Goal: Information Seeking & Learning: Check status

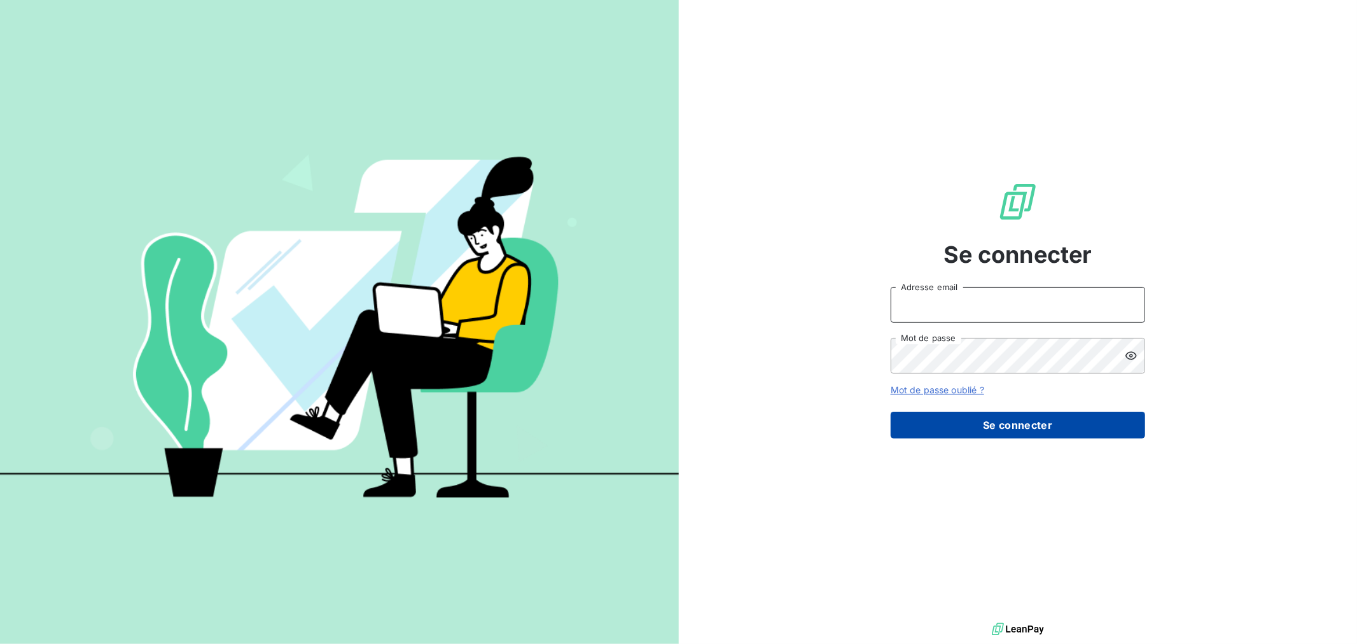
type input "[EMAIL_ADDRESS][DOMAIN_NAME]"
click at [982, 423] on button "Se connecter" at bounding box center [1018, 425] width 254 height 27
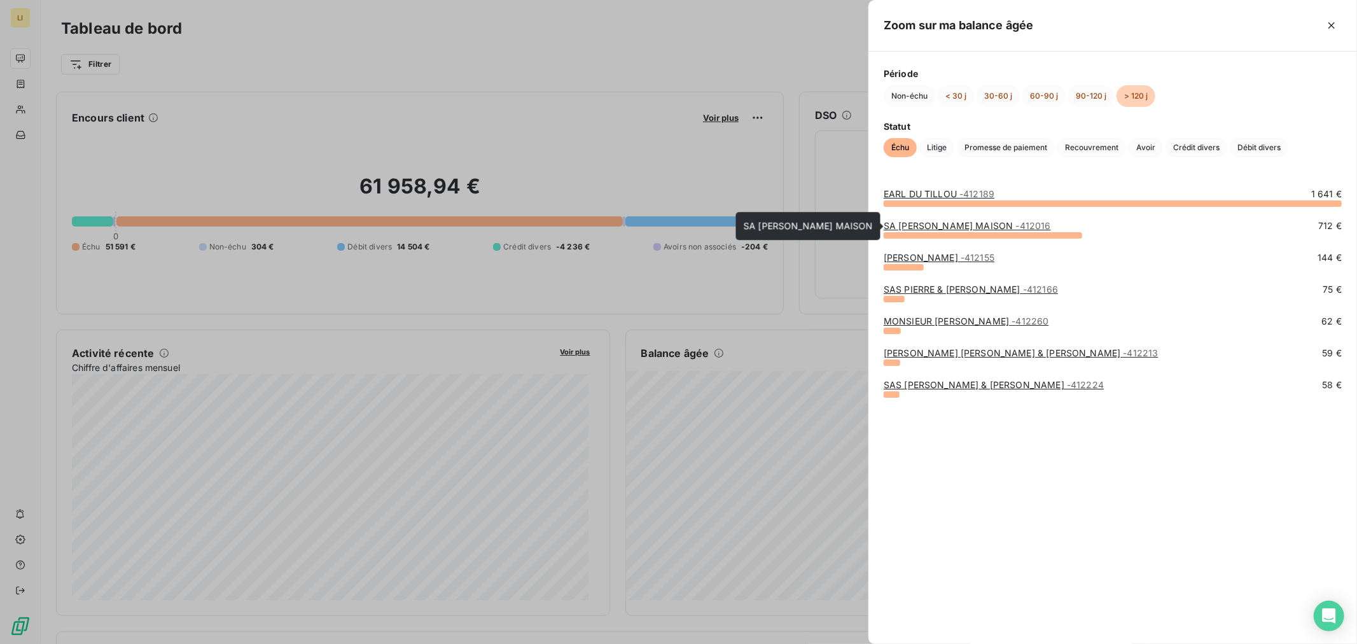
click at [924, 232] on div at bounding box center [983, 235] width 198 height 6
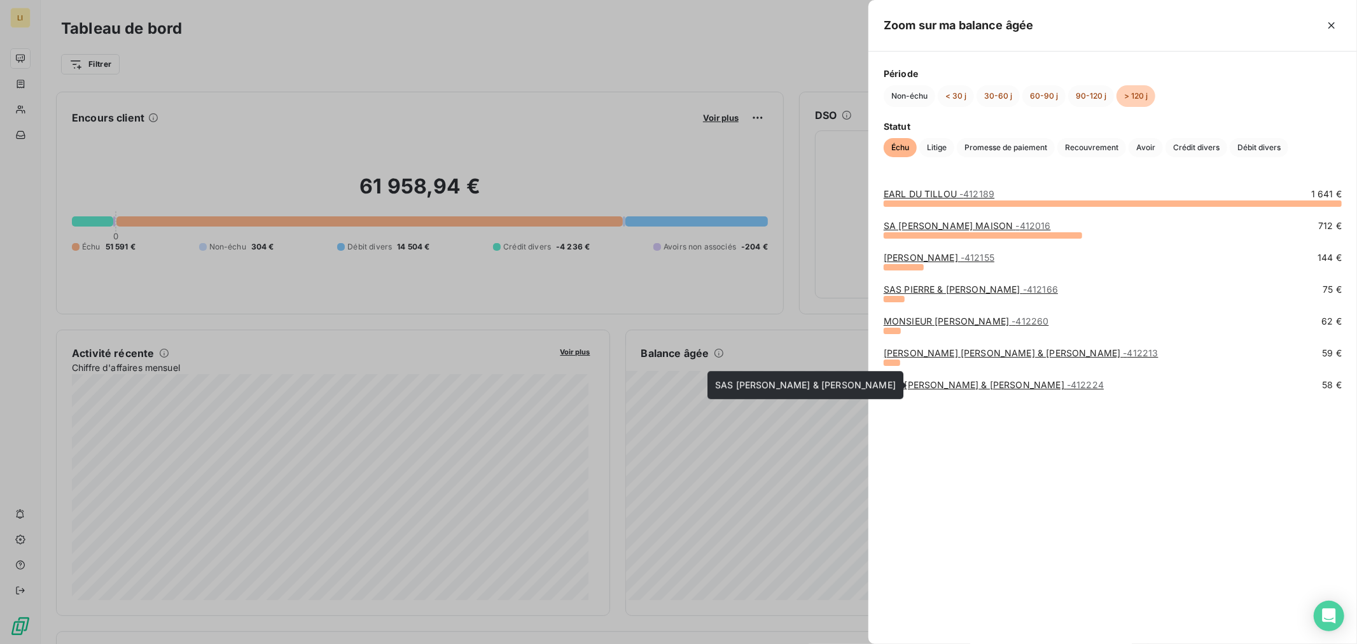
click at [936, 384] on link "SAS [PERSON_NAME] & [PERSON_NAME] - 412224" at bounding box center [994, 384] width 220 height 11
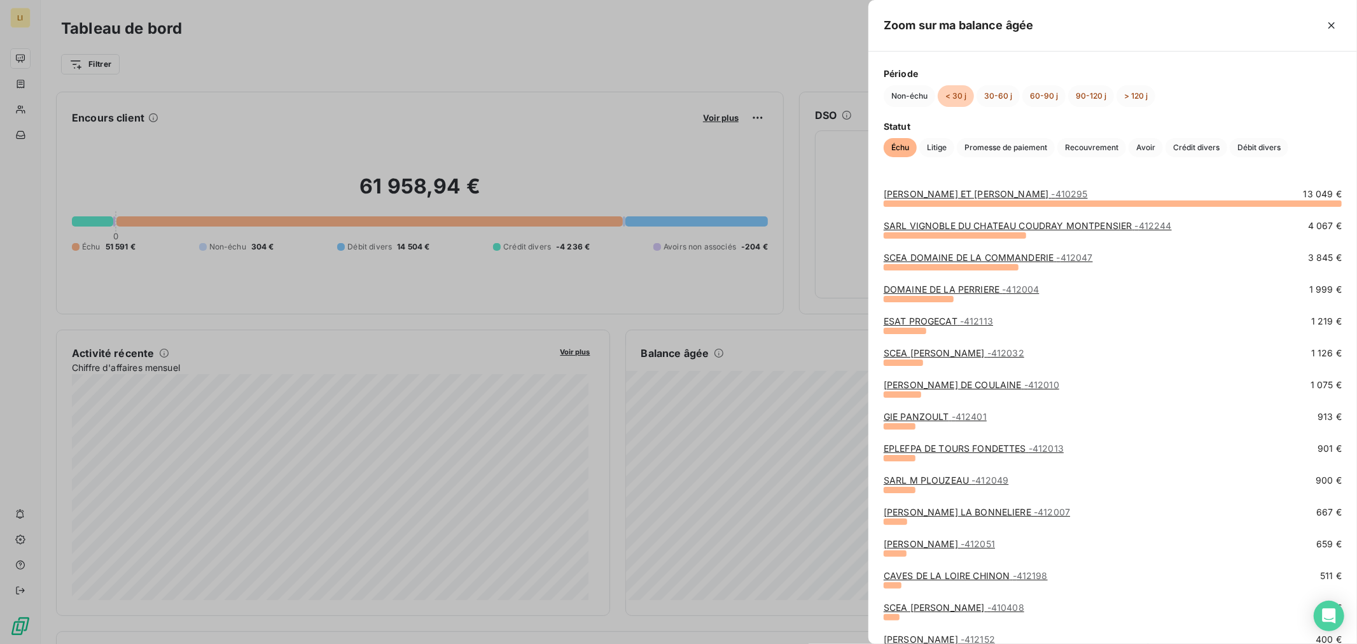
click at [397, 323] on div at bounding box center [678, 322] width 1357 height 644
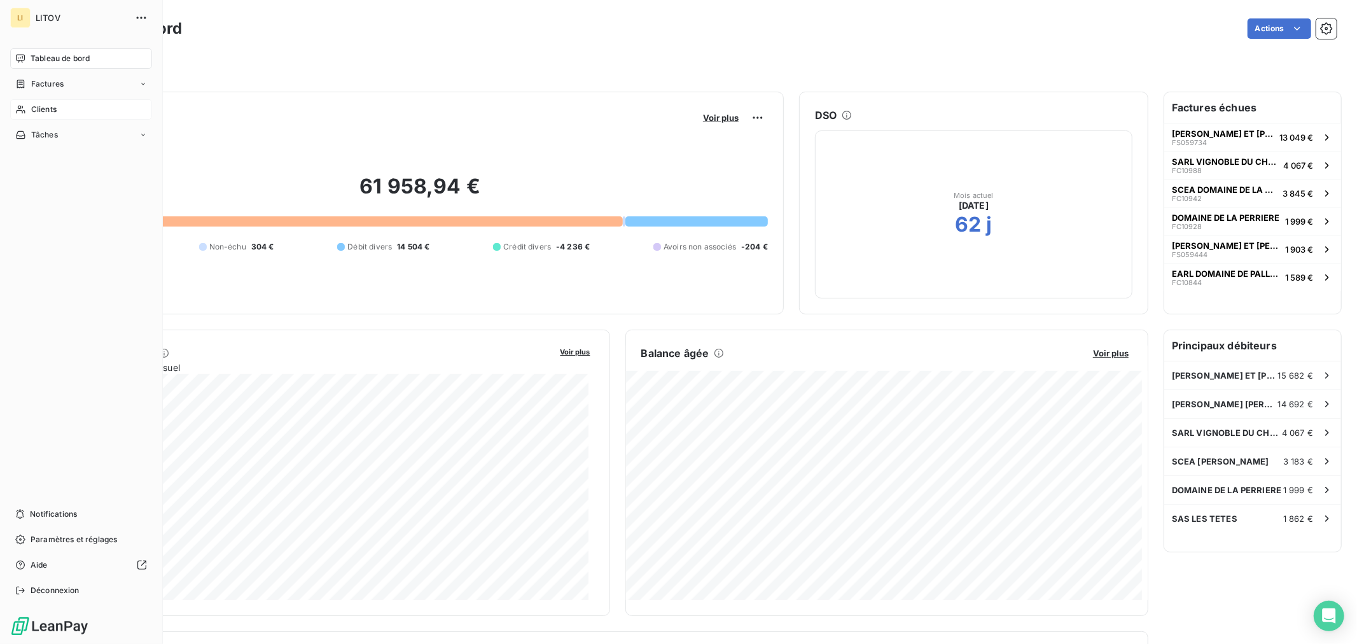
click at [41, 109] on span "Clients" at bounding box center [43, 109] width 25 height 11
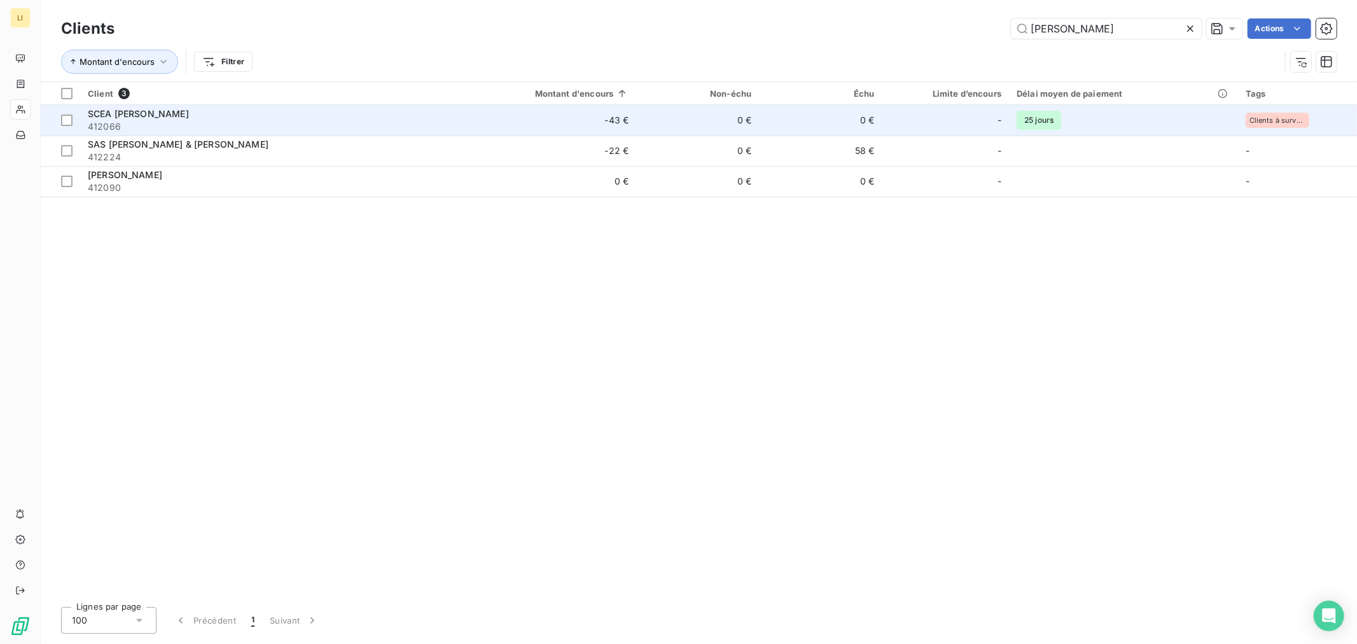
type input "lambert"
click at [206, 112] on div "SCEA LAMBERT PASCAL" at bounding box center [264, 114] width 353 height 13
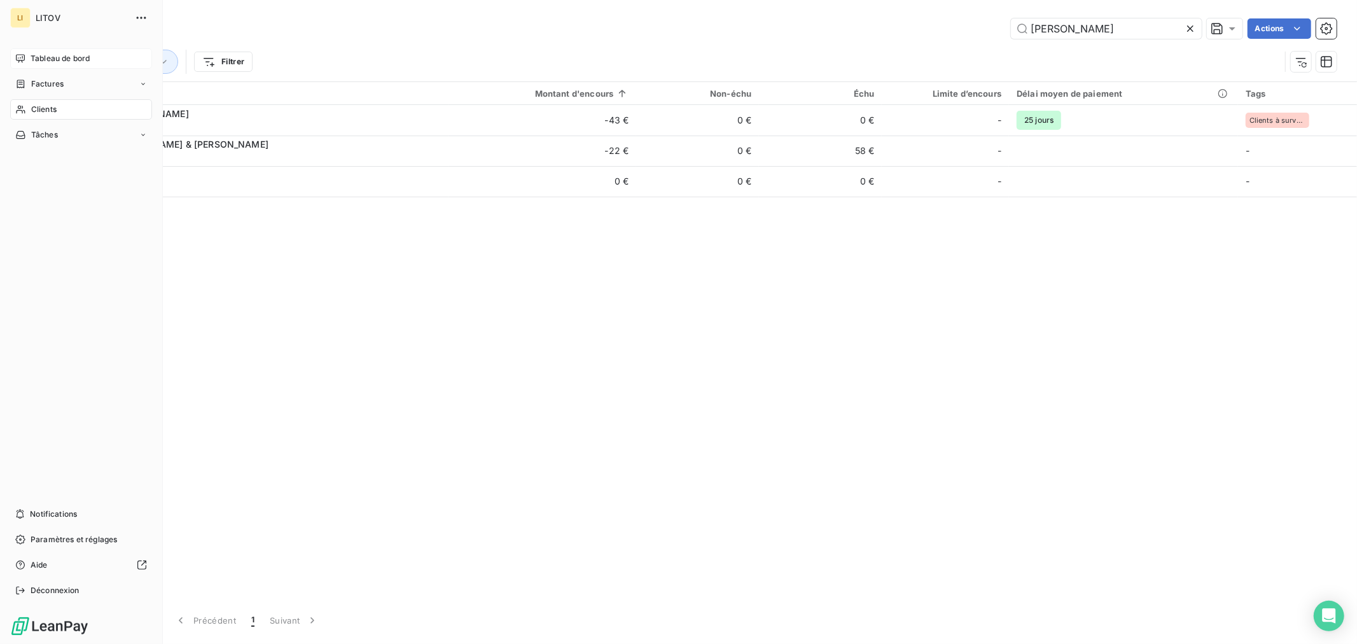
click at [37, 53] on span "Tableau de bord" at bounding box center [60, 58] width 59 height 11
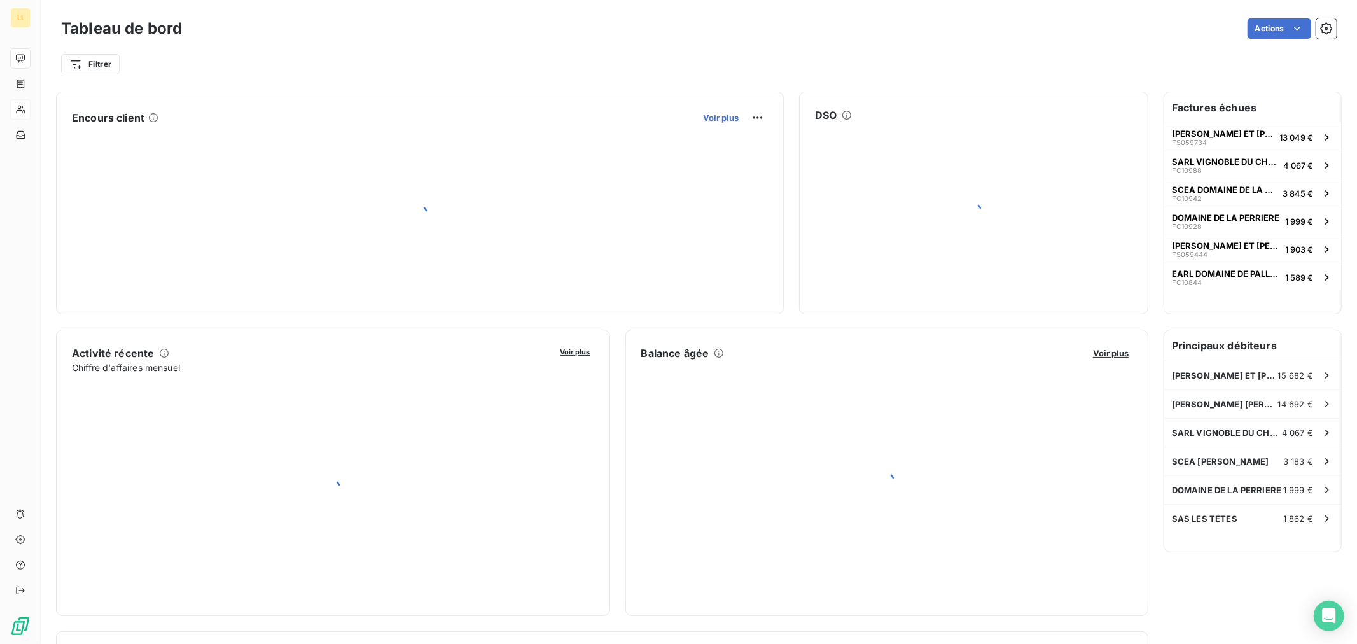
click at [703, 120] on span "Voir plus" at bounding box center [721, 118] width 36 height 10
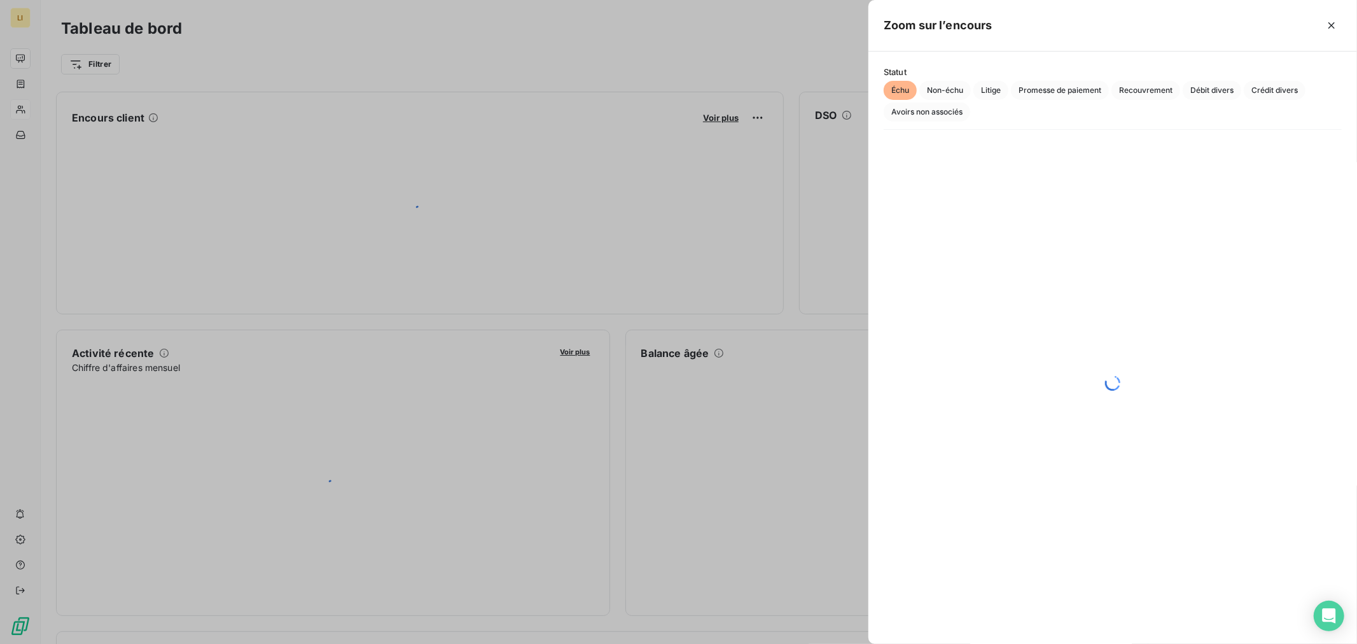
click at [766, 71] on div at bounding box center [678, 322] width 1357 height 644
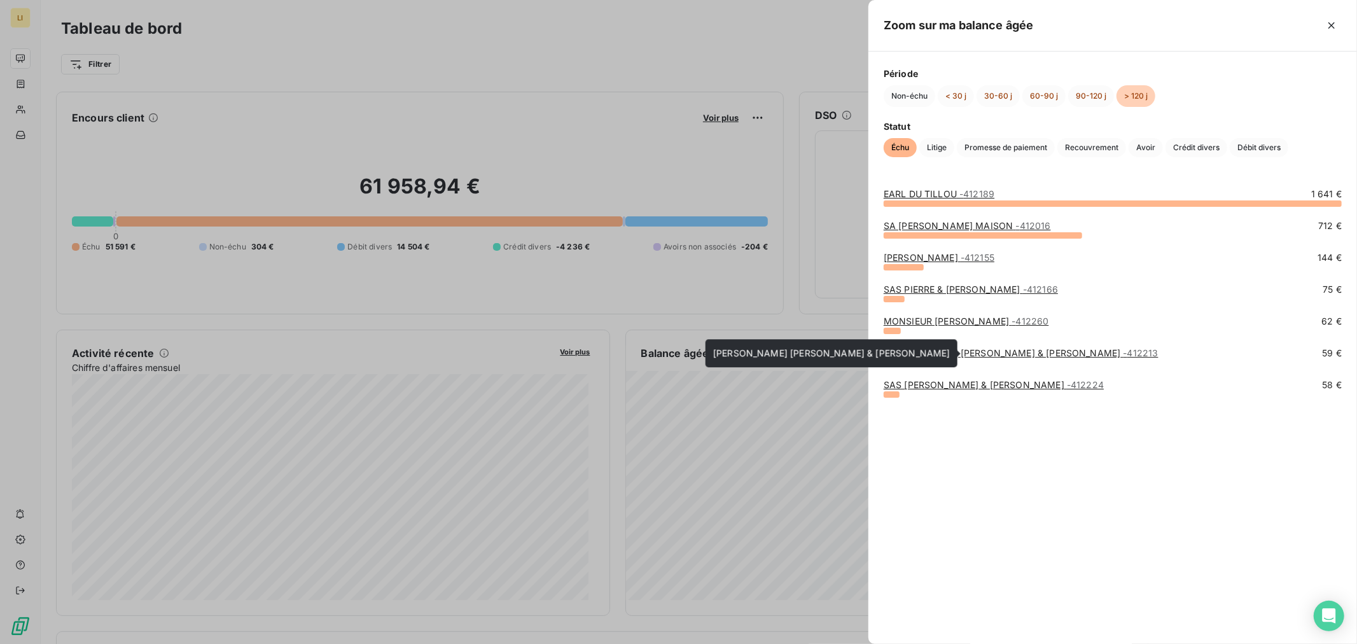
click at [939, 354] on link "EARL SUARD STEPHANE & FRANCIS - 412213" at bounding box center [1021, 352] width 275 height 11
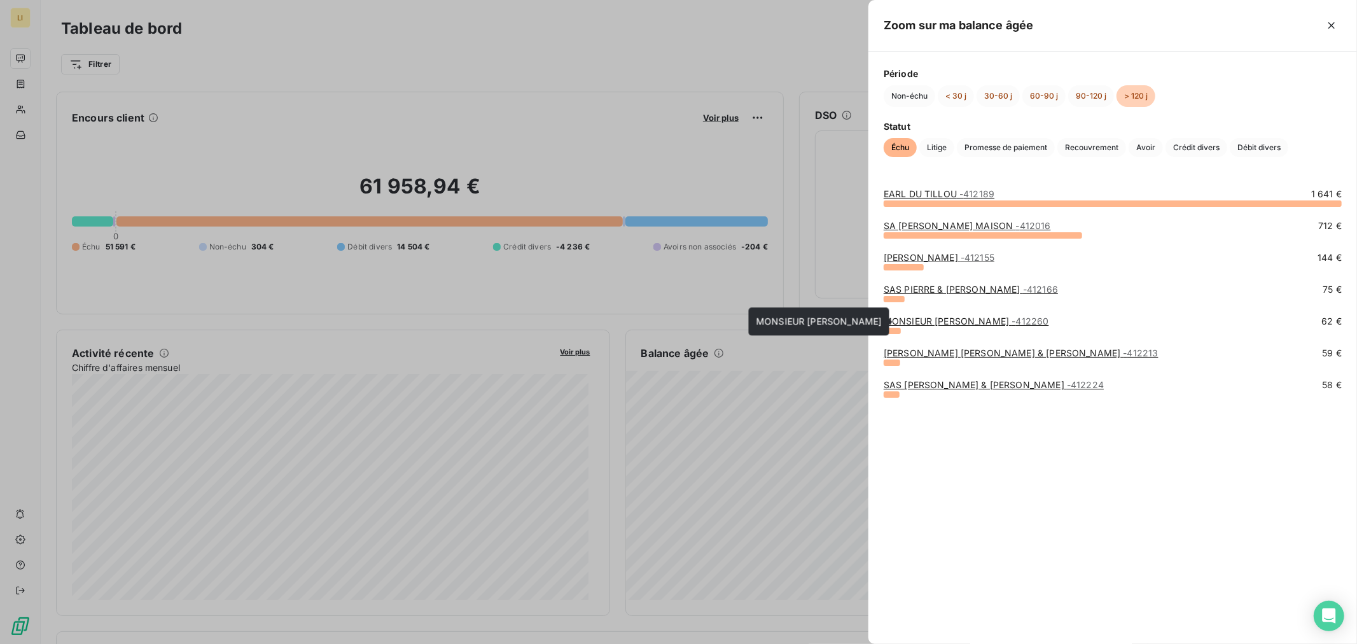
click at [914, 317] on link "MONSIEUR TREVISE ALEX - 412260" at bounding box center [966, 321] width 165 height 11
click at [943, 285] on link "SAS PIERRE & BERTRAND COULY - 412166" at bounding box center [971, 289] width 174 height 11
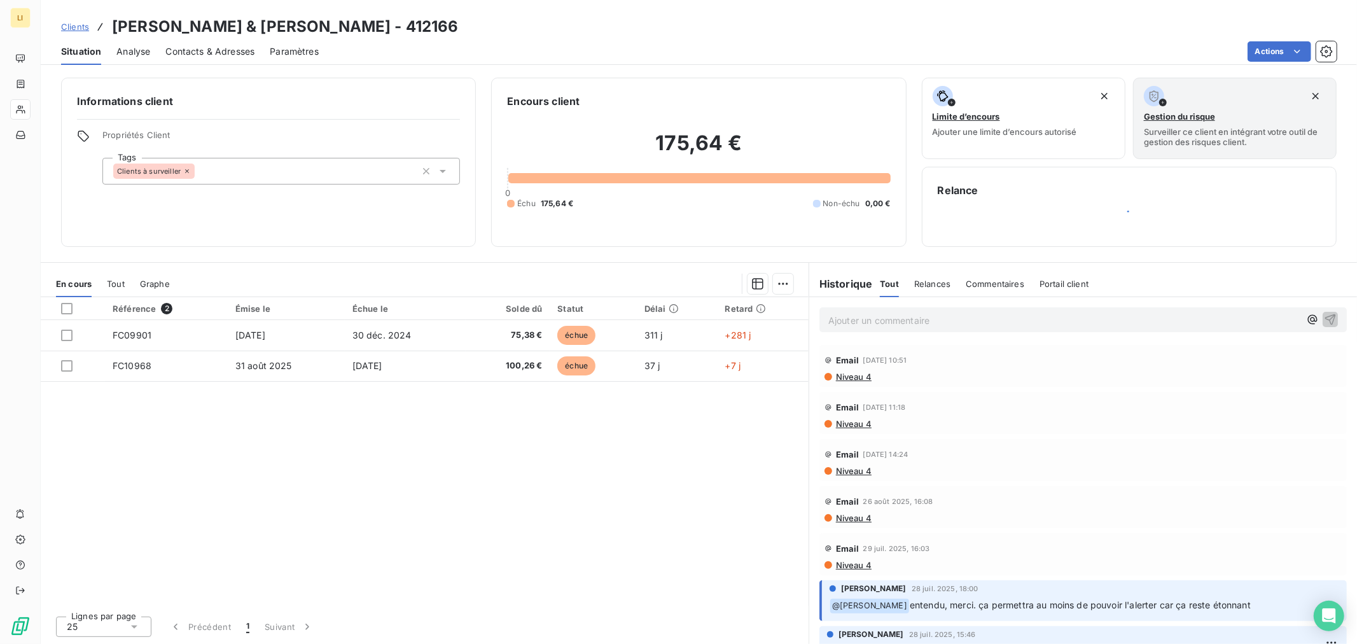
click at [779, 435] on div "Référence 2 Émise le Échue le Solde dû Statut Délai Retard FC09901 30 nov. 2024…" at bounding box center [425, 451] width 768 height 309
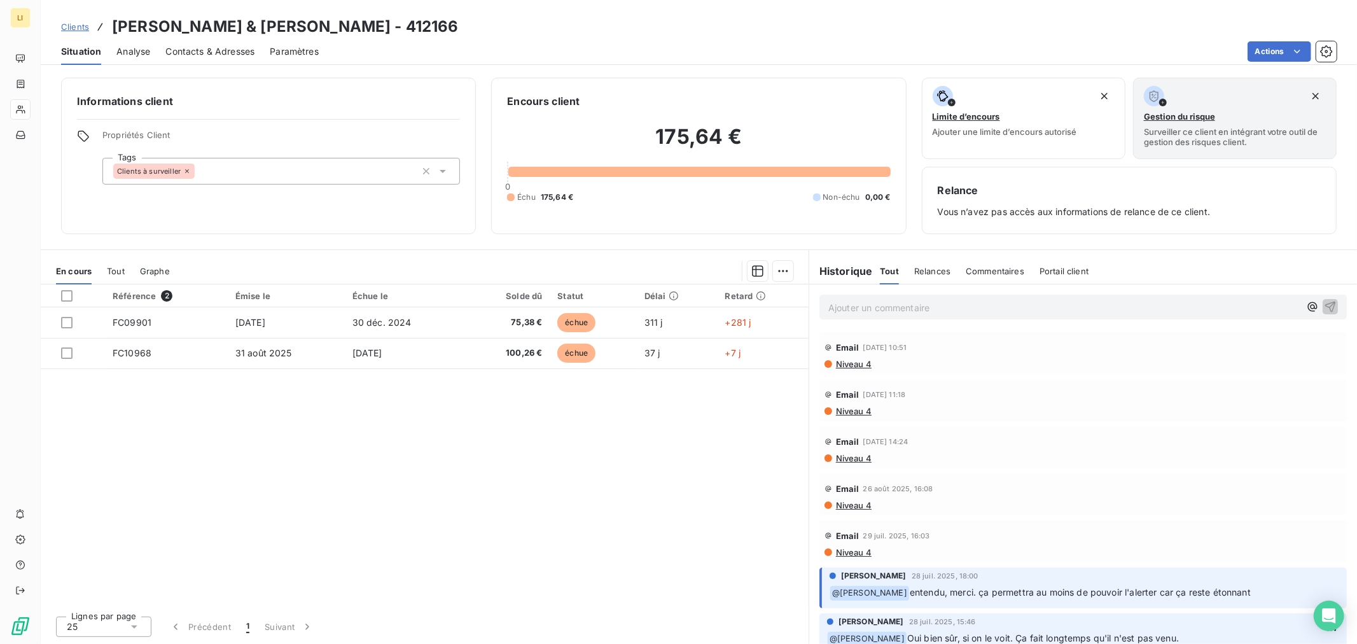
click at [878, 307] on p "Ajouter un commentaire ﻿" at bounding box center [1063, 308] width 471 height 16
click at [1306, 312] on icon "button" at bounding box center [1312, 306] width 13 height 13
click at [1230, 354] on span "VERONICA LAIRE-LORA" at bounding box center [1219, 349] width 131 height 11
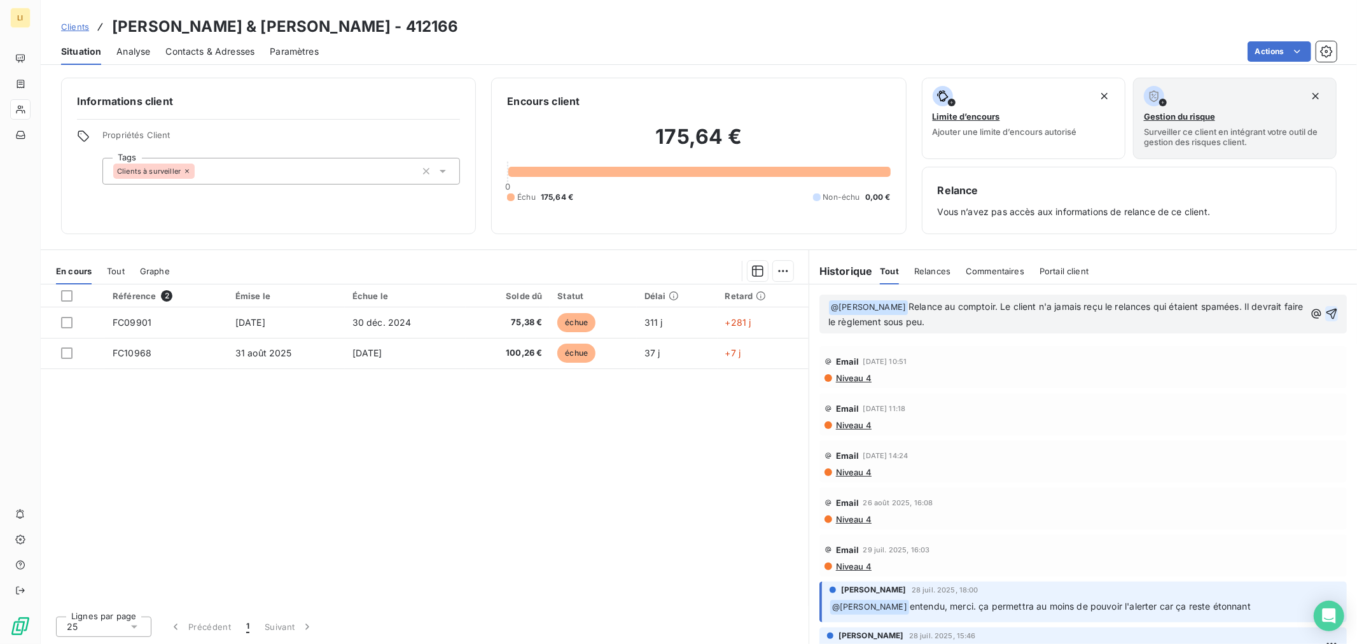
click at [1325, 314] on icon "button" at bounding box center [1331, 313] width 13 height 13
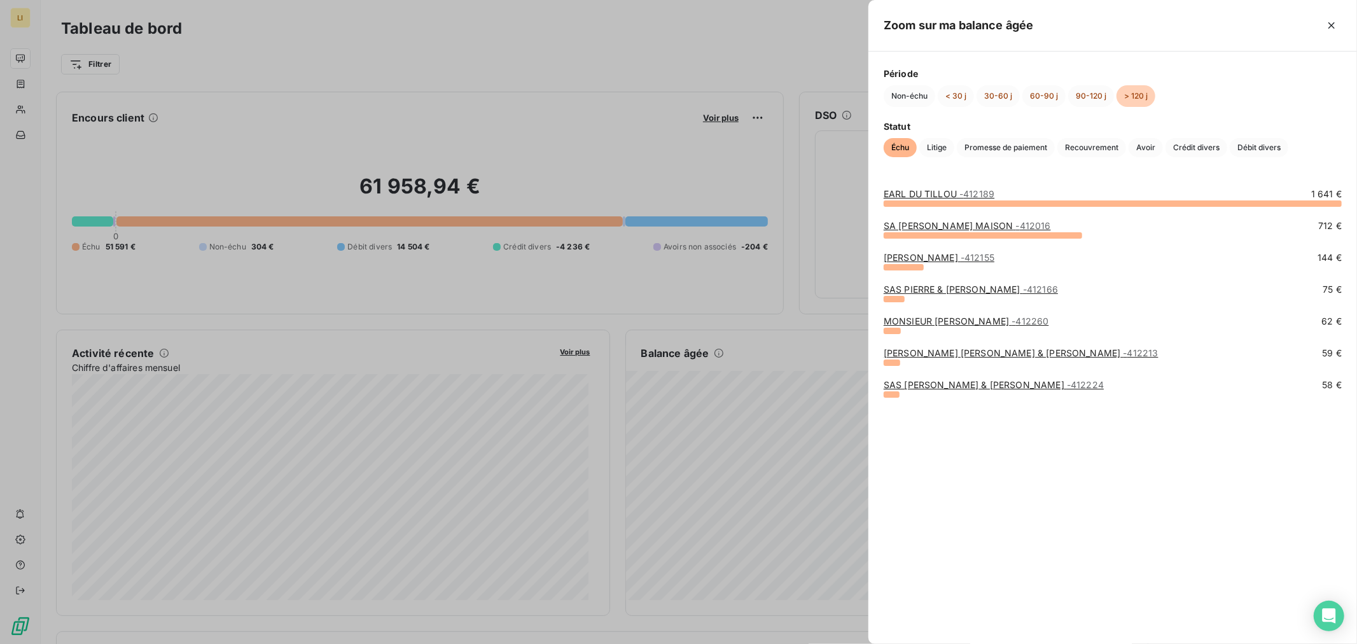
click at [950, 225] on link "SA COULY DUTHEIL MAISON - 412016" at bounding box center [967, 225] width 167 height 11
click at [911, 193] on link "EARL DU TILLOU - 412189" at bounding box center [939, 193] width 111 height 11
click at [917, 229] on link "SA COULY DUTHEIL MAISON - 412016" at bounding box center [967, 225] width 167 height 11
